Goal: Find specific page/section: Find specific page/section

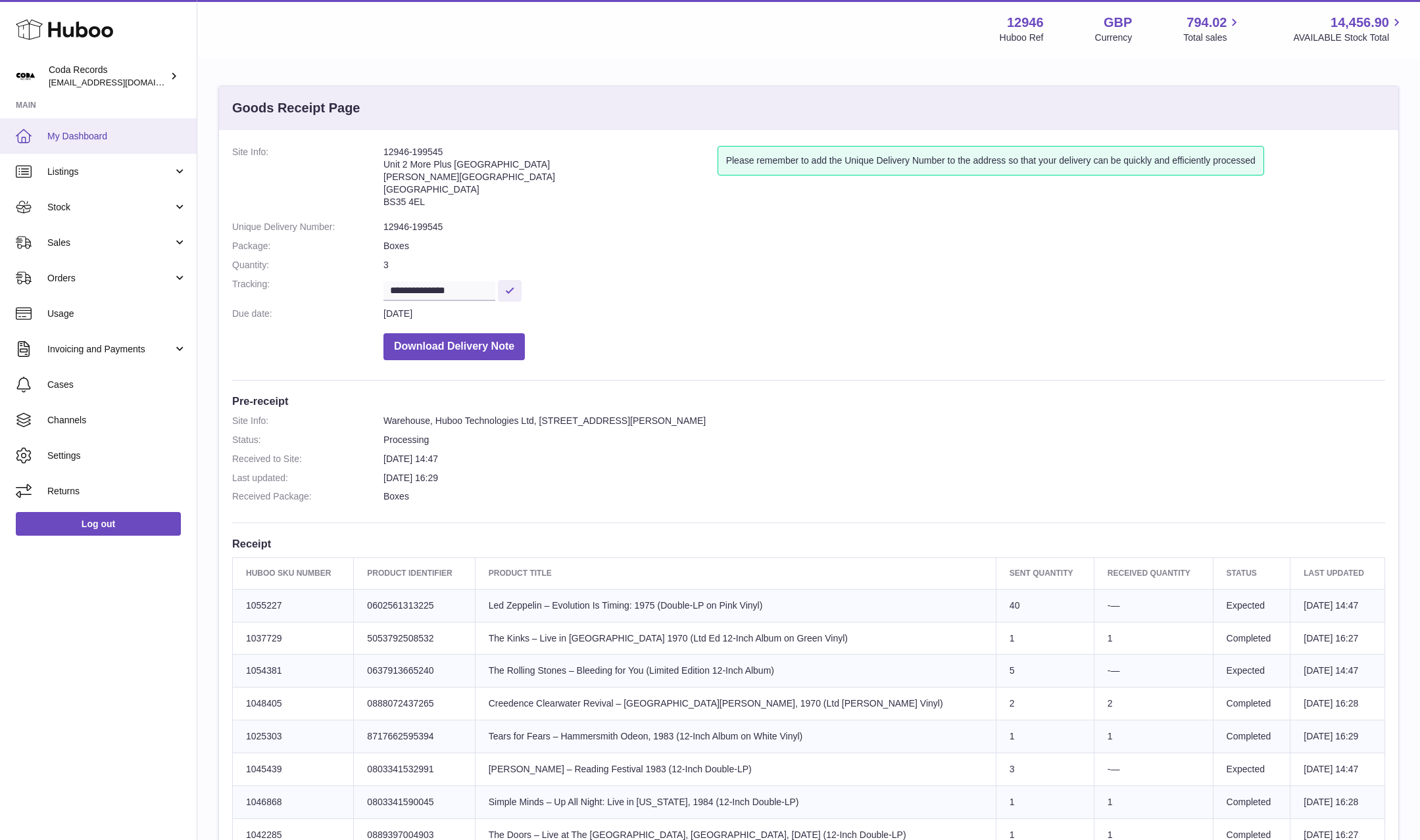
click at [78, 138] on span "My Dashboard" at bounding box center [117, 136] width 139 height 13
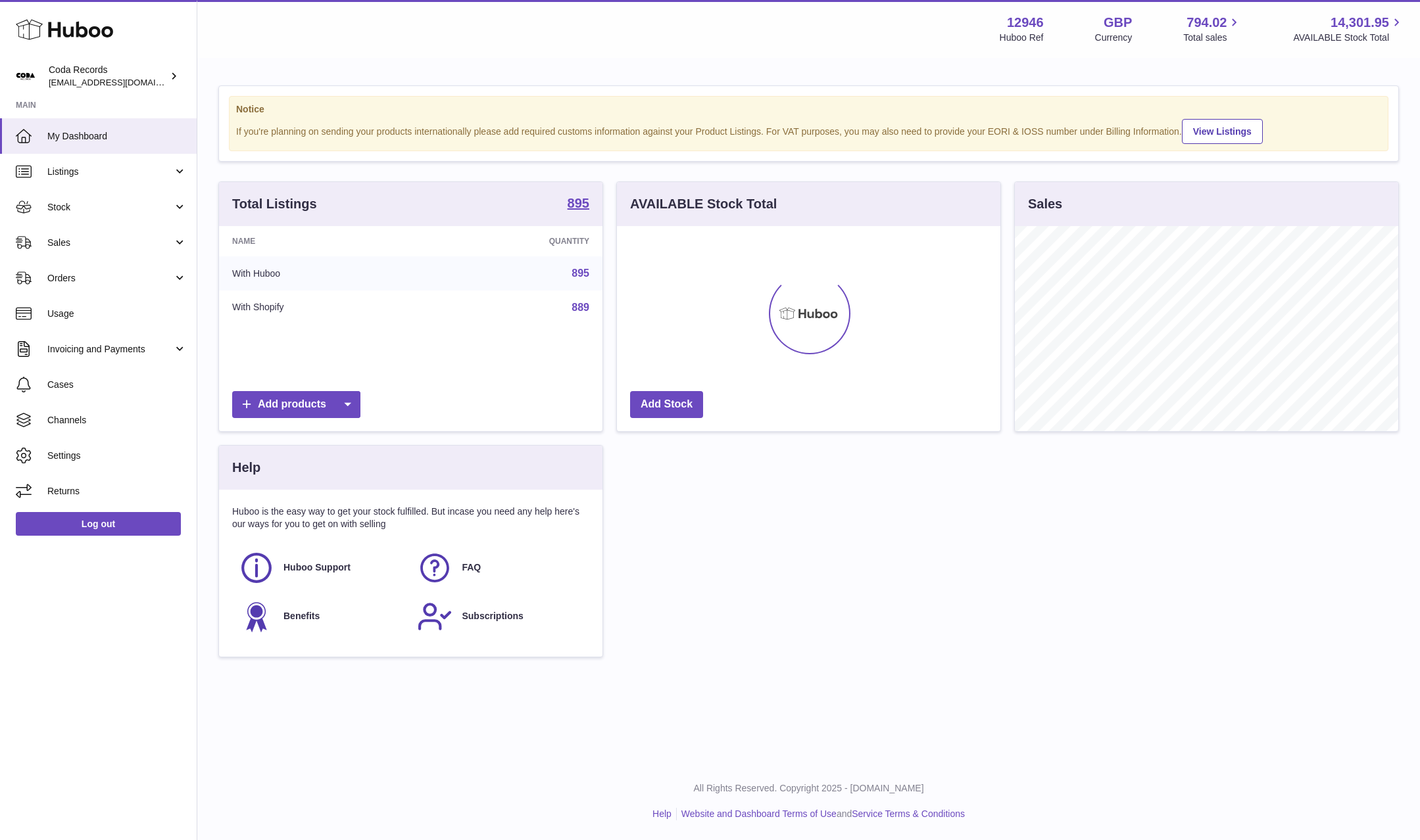
scroll to position [205, 383]
click at [89, 239] on span "Sales" at bounding box center [110, 242] width 126 height 13
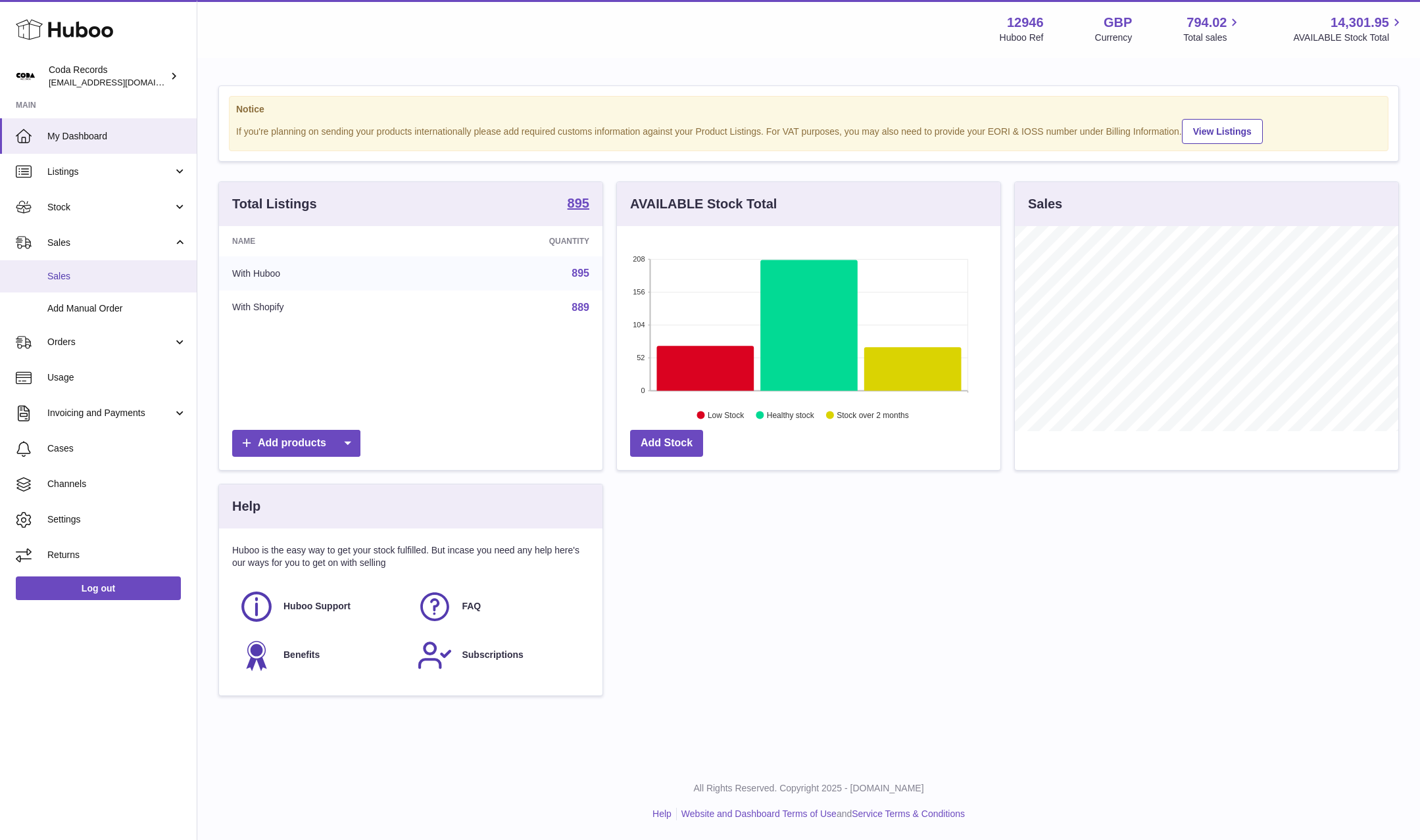
click at [105, 278] on span "Sales" at bounding box center [117, 276] width 139 height 13
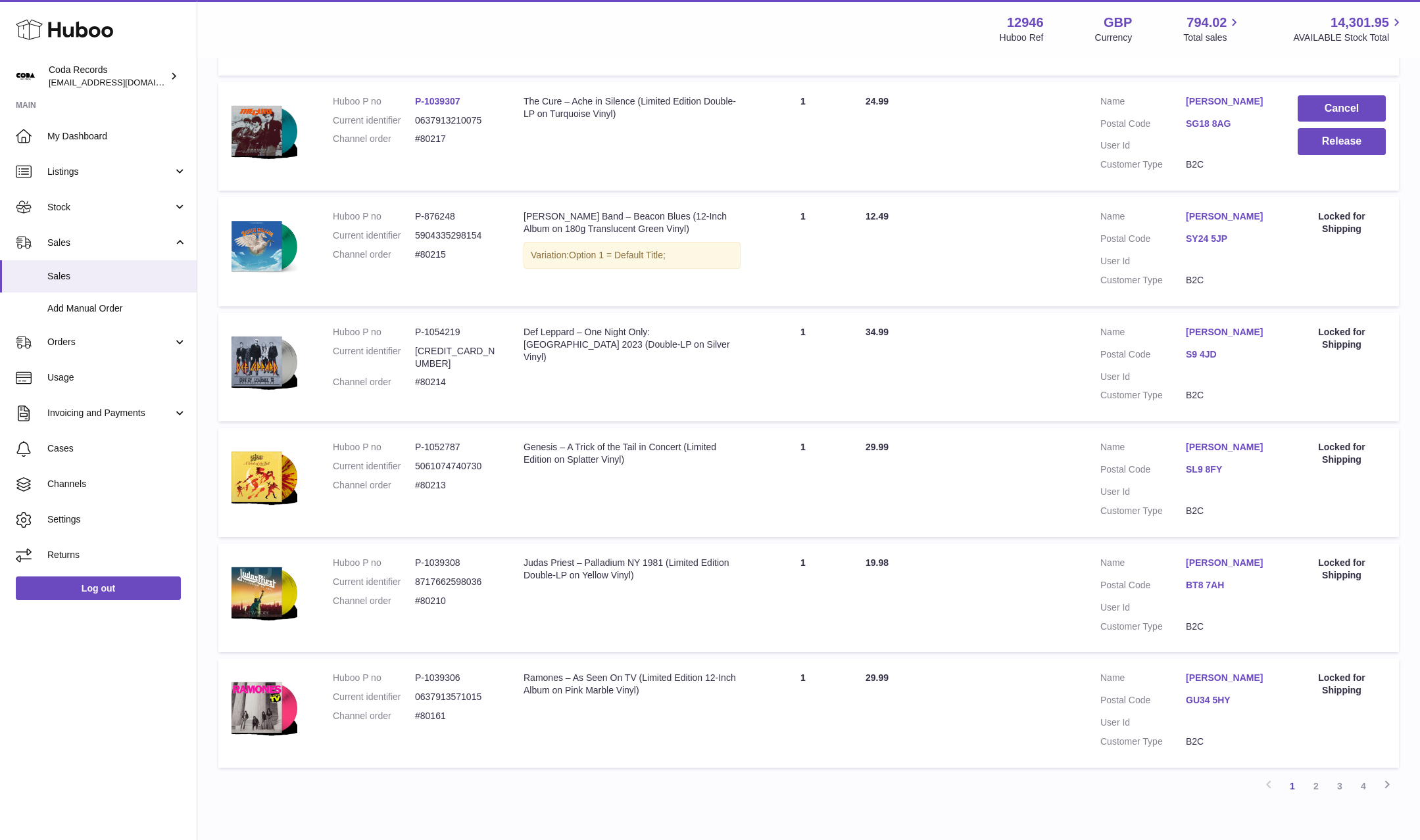
scroll to position [782, 0]
